Goal: Use online tool/utility: Utilize a website feature to perform a specific function

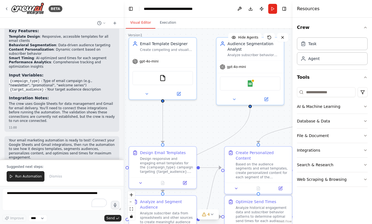
drag, startPoint x: 232, startPoint y: 72, endPoint x: 209, endPoint y: 53, distance: 29.8
click at [209, 53] on div ".deletable-edge-delete-btn { width: 20px; height: 20px; border: 0px solid #ffff…" at bounding box center [207, 127] width 169 height 196
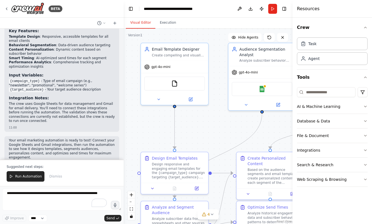
drag, startPoint x: 212, startPoint y: 84, endPoint x: 222, endPoint y: 94, distance: 15.0
click at [222, 94] on div ".deletable-edge-delete-btn { width: 20px; height: 20px; border: 0px solid #ffff…" at bounding box center [207, 127] width 169 height 196
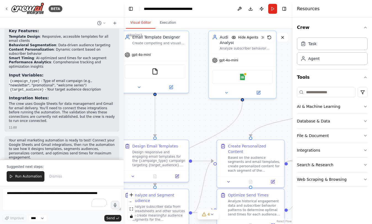
drag, startPoint x: 222, startPoint y: 94, endPoint x: 203, endPoint y: 82, distance: 23.0
click at [203, 82] on div ".deletable-edge-delete-btn { width: 20px; height: 20px; border: 0px solid #ffff…" at bounding box center [207, 127] width 169 height 196
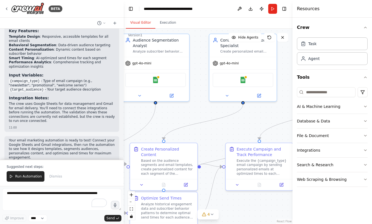
drag, startPoint x: 263, startPoint y: 114, endPoint x: 178, endPoint y: 116, distance: 84.6
click at [178, 116] on div ".deletable-edge-delete-btn { width: 20px; height: 20px; border: 0px solid #ffff…" at bounding box center [207, 127] width 169 height 196
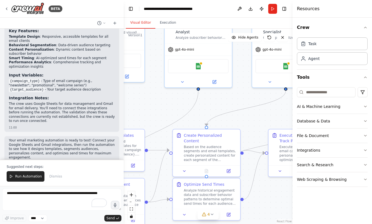
drag, startPoint x: 204, startPoint y: 117, endPoint x: 248, endPoint y: 105, distance: 46.0
click at [251, 101] on div ".deletable-edge-delete-btn { width: 20px; height: 20px; border: 0px solid #ffff…" at bounding box center [207, 127] width 169 height 196
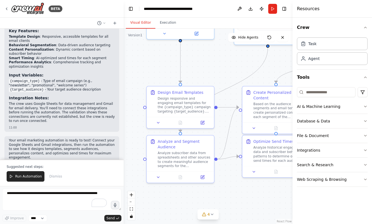
drag, startPoint x: 200, startPoint y: 122, endPoint x: 270, endPoint y: 79, distance: 81.7
click at [270, 79] on div ".deletable-edge-delete-btn { width: 20px; height: 20px; border: 0px solid #ffff…" at bounding box center [207, 127] width 169 height 196
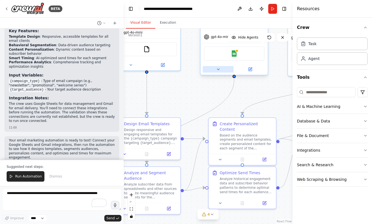
drag, startPoint x: 234, startPoint y: 63, endPoint x: 229, endPoint y: 70, distance: 8.3
click at [200, 94] on div ".deletable-edge-delete-btn { width: 20px; height: 20px; border: 0px solid #ffff…" at bounding box center [207, 127] width 169 height 196
click at [236, 53] on img at bounding box center [234, 53] width 7 height 7
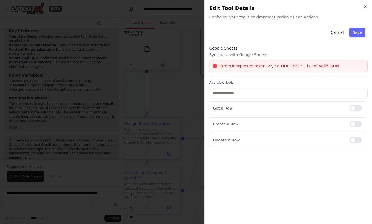
click at [184, 92] on div at bounding box center [186, 112] width 372 height 224
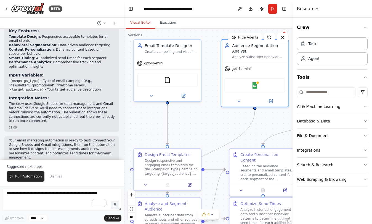
drag, startPoint x: 193, startPoint y: 89, endPoint x: 214, endPoint y: 120, distance: 37.2
click at [214, 120] on div ".deletable-edge-delete-btn { width: 20px; height: 20px; border: 0px solid #ffff…" at bounding box center [207, 127] width 169 height 196
click at [182, 56] on div "gpt-4o-mini" at bounding box center [167, 62] width 67 height 12
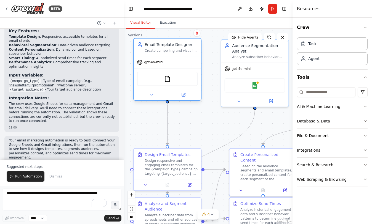
click at [180, 47] on div "Email Template Designer" at bounding box center [170, 45] width 53 height 6
click at [179, 49] on div "Create compelling and visually appealing email templates for {campaign_type} ca…" at bounding box center [170, 51] width 53 height 4
click at [181, 159] on div "Design responsive and engaging email templates for the {campaign_type} campaign…" at bounding box center [170, 166] width 53 height 17
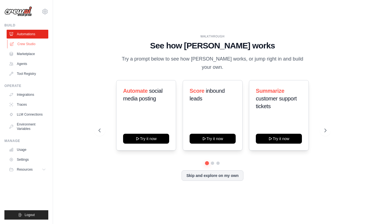
click at [29, 44] on link "Crew Studio" at bounding box center [28, 44] width 42 height 9
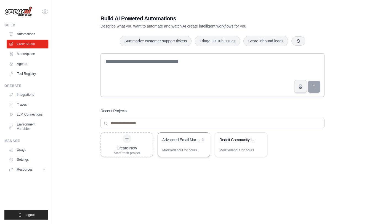
click at [172, 146] on div "Advanced Email Marketing Automation" at bounding box center [184, 140] width 52 height 15
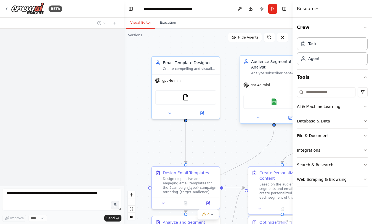
scroll to position [578, 0]
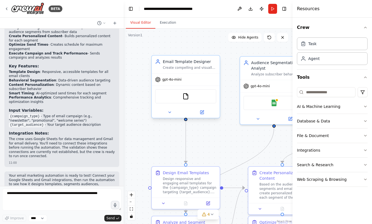
click at [170, 97] on div "FileReadTool" at bounding box center [185, 96] width 61 height 14
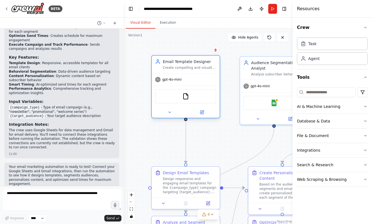
click at [177, 66] on div "Create compelling and visually appealing email templates for {campaign_type} ca…" at bounding box center [189, 68] width 53 height 4
click at [176, 68] on div "Create compelling and visually appealing email templates for {campaign_type} ca…" at bounding box center [189, 68] width 53 height 4
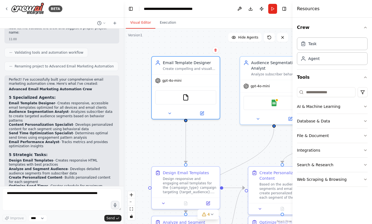
scroll to position [433, 0]
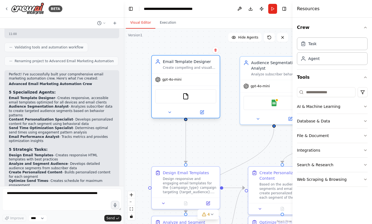
click at [198, 73] on div "Email Template Designer Create compelling and visually appealing email template…" at bounding box center [186, 65] width 68 height 18
click at [341, 109] on button "AI & Machine Learning" at bounding box center [332, 106] width 71 height 14
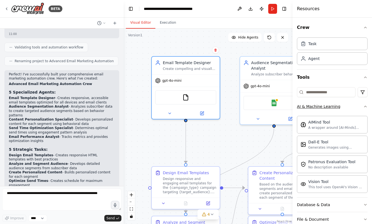
click at [352, 108] on button "AI & Machine Learning" at bounding box center [332, 106] width 71 height 14
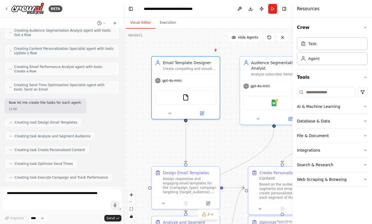
scroll to position [224, 0]
